Goal: Check status: Check status

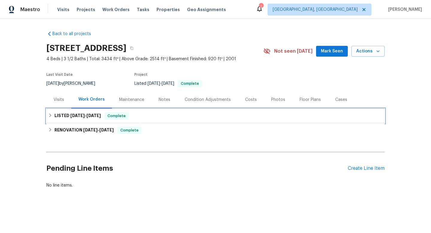
click at [49, 116] on icon at bounding box center [50, 115] width 4 height 4
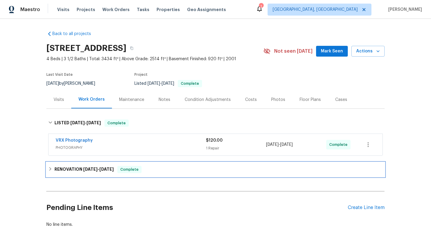
click at [51, 170] on icon at bounding box center [50, 169] width 4 height 4
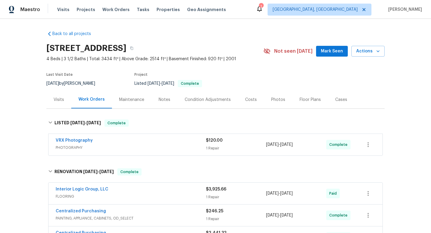
click at [60, 100] on div "Visits" at bounding box center [59, 100] width 10 height 6
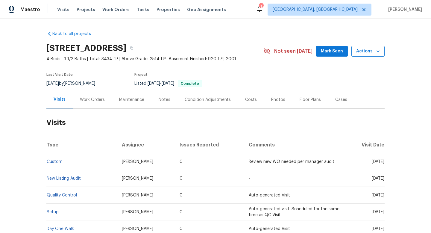
click at [367, 52] on span "Actions" at bounding box center [368, 51] width 24 height 7
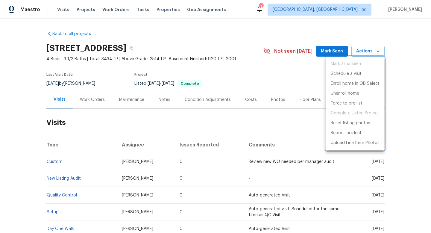
click at [277, 77] on div at bounding box center [215, 116] width 431 height 233
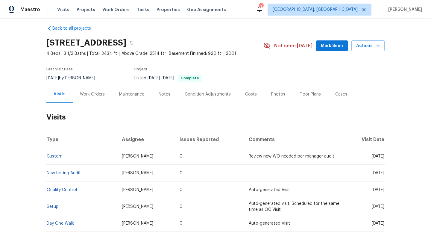
scroll to position [7, 0]
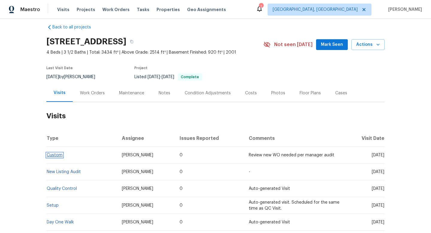
click at [54, 155] on link "Custom" at bounding box center [55, 155] width 16 height 4
